Goal: Task Accomplishment & Management: Use online tool/utility

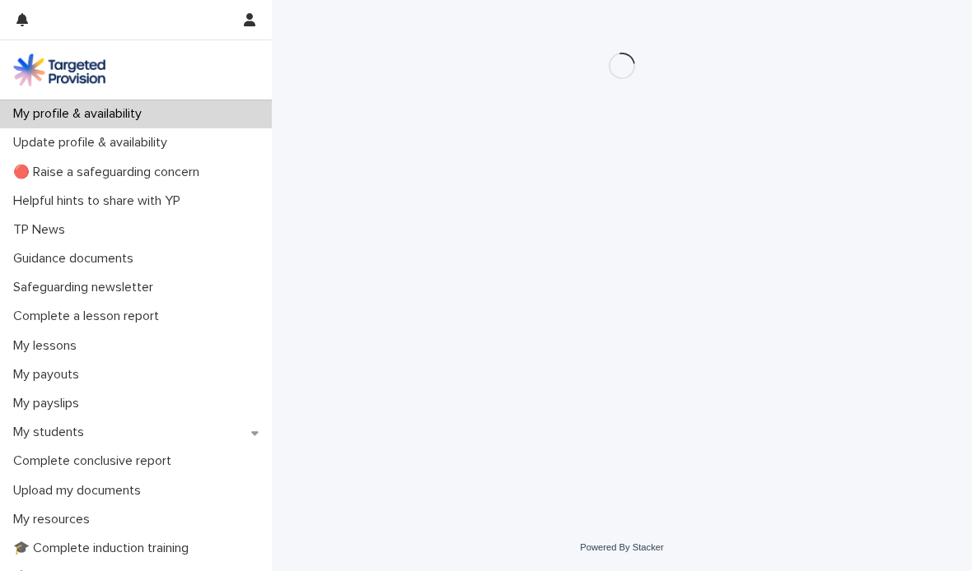
click at [57, 426] on p "My students" at bounding box center [52, 433] width 91 height 16
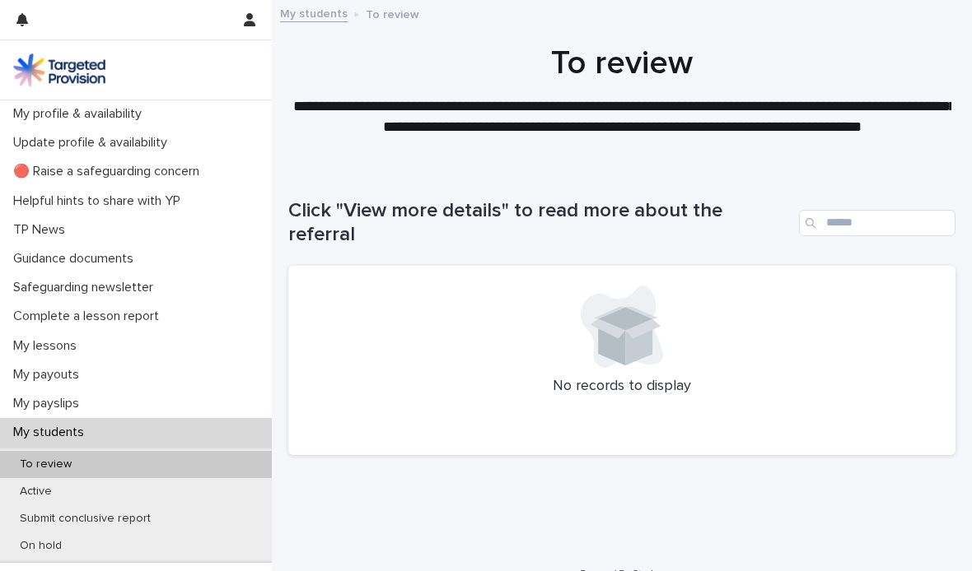
click at [33, 498] on div "Active" at bounding box center [136, 491] width 272 height 27
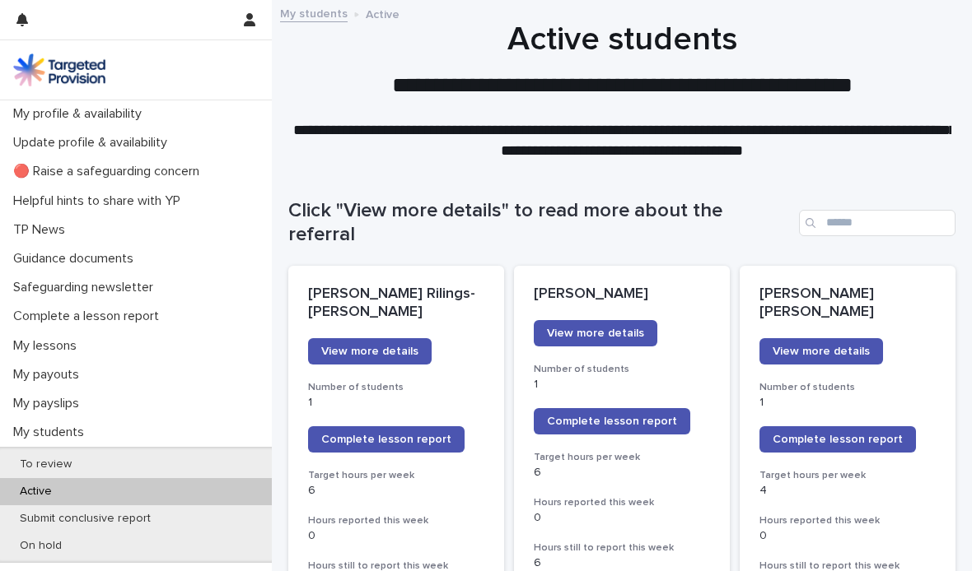
click at [627, 328] on span "View more details" at bounding box center [595, 334] width 97 height 12
click at [623, 416] on span "Complete lesson report" at bounding box center [612, 422] width 130 height 12
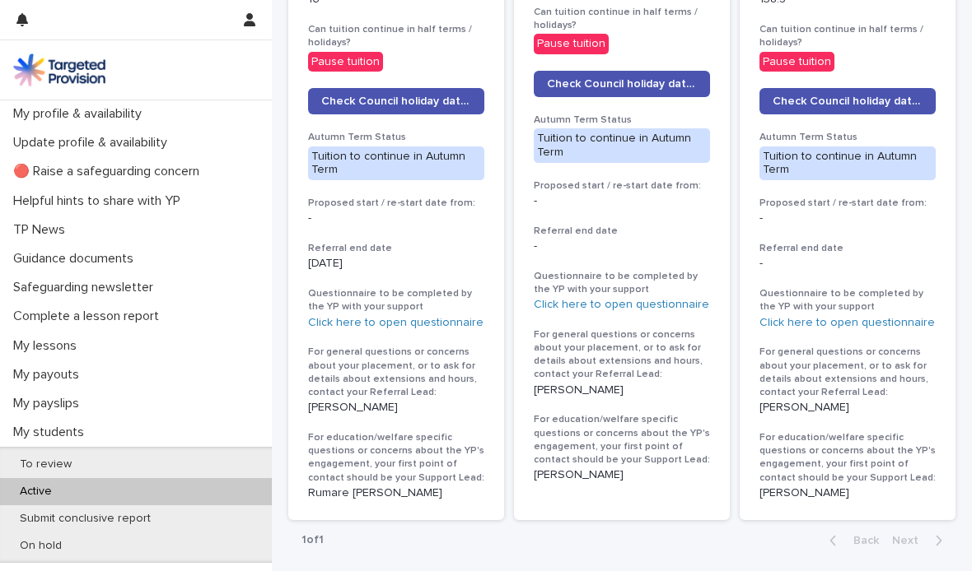
scroll to position [939, 0]
